Goal: Information Seeking & Learning: Learn about a topic

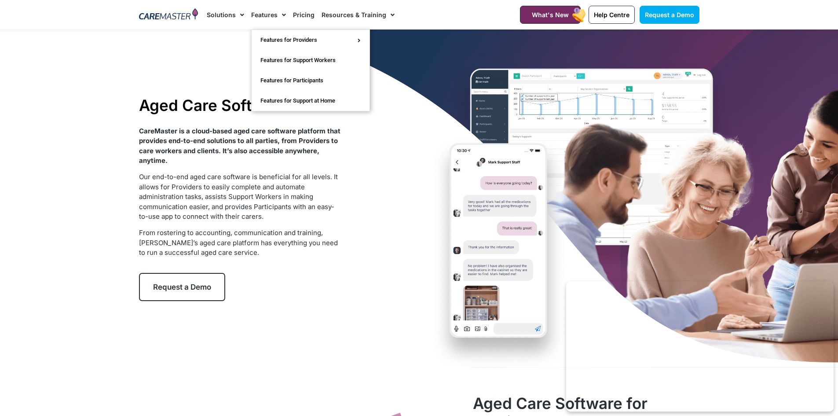
click at [263, 14] on link "Features" at bounding box center [268, 14] width 35 height 29
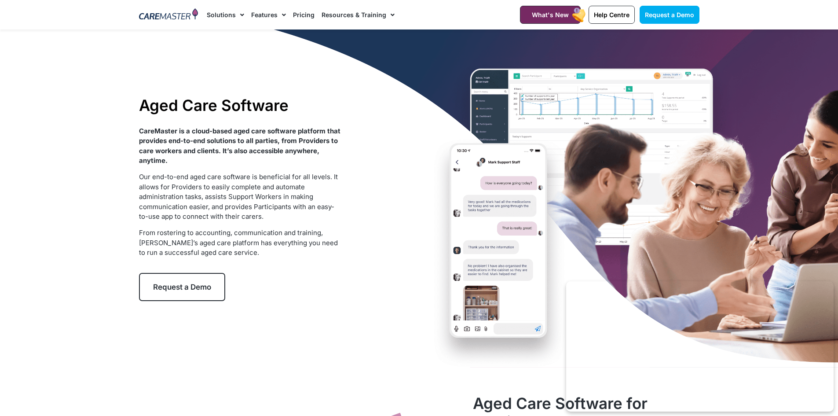
click at [264, 13] on link "Features" at bounding box center [268, 14] width 35 height 29
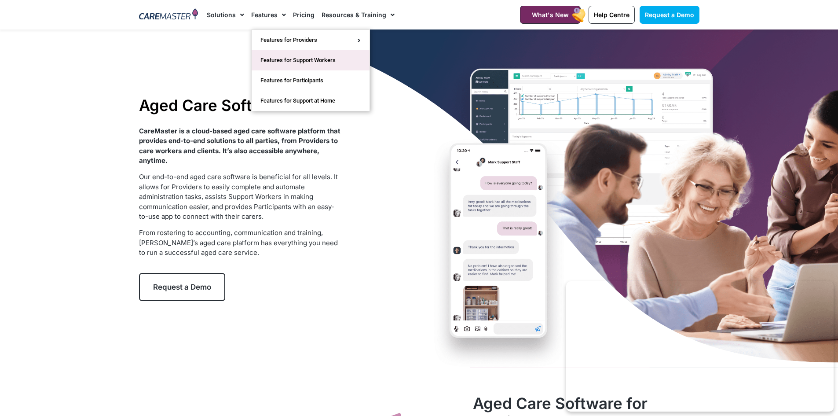
click at [310, 59] on link "Features for Support Workers" at bounding box center [311, 60] width 118 height 20
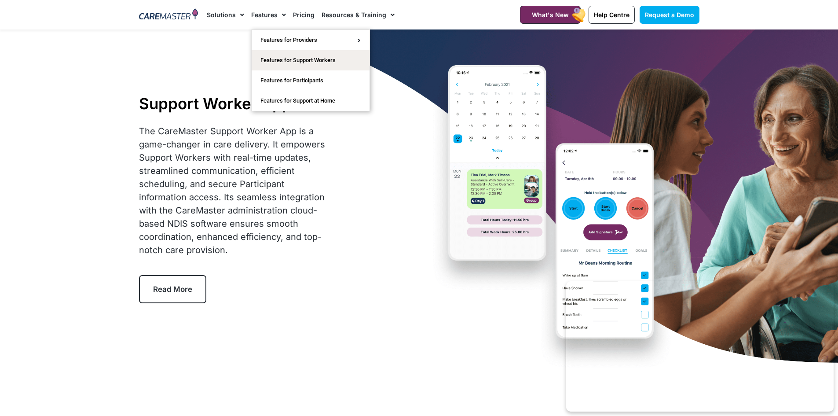
click at [263, 16] on link "Features" at bounding box center [268, 14] width 35 height 29
click at [278, 12] on span "Menu" at bounding box center [282, 14] width 8 height 15
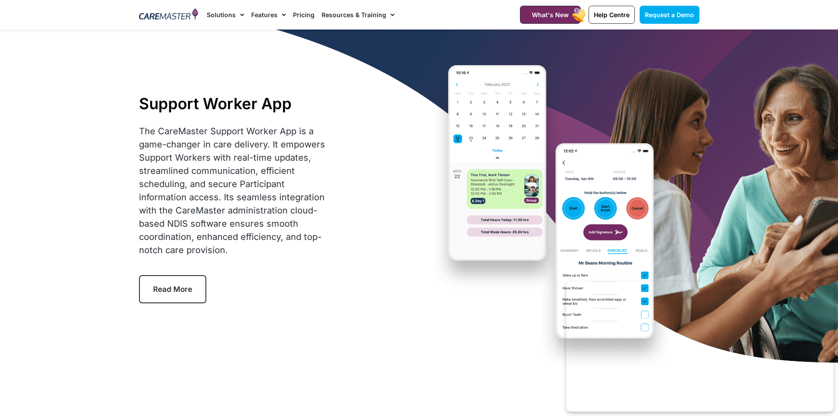
click at [281, 13] on span "Menu" at bounding box center [282, 14] width 8 height 15
